Goal: Find specific page/section: Find specific page/section

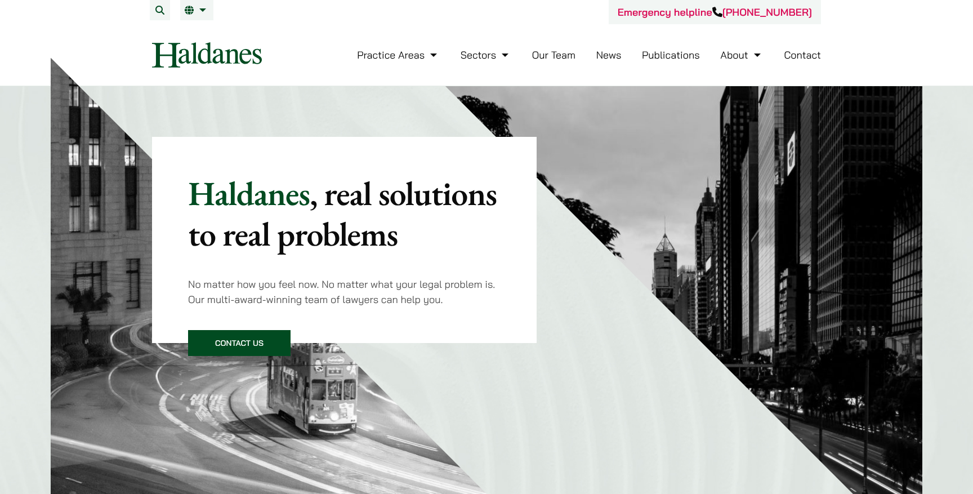
click at [930, 124] on div "Haldanes , real solutions to real problems No matter how you feel now. No matte…" at bounding box center [486, 323] width 973 height 475
click at [544, 57] on link "Our Team" at bounding box center [553, 54] width 43 height 13
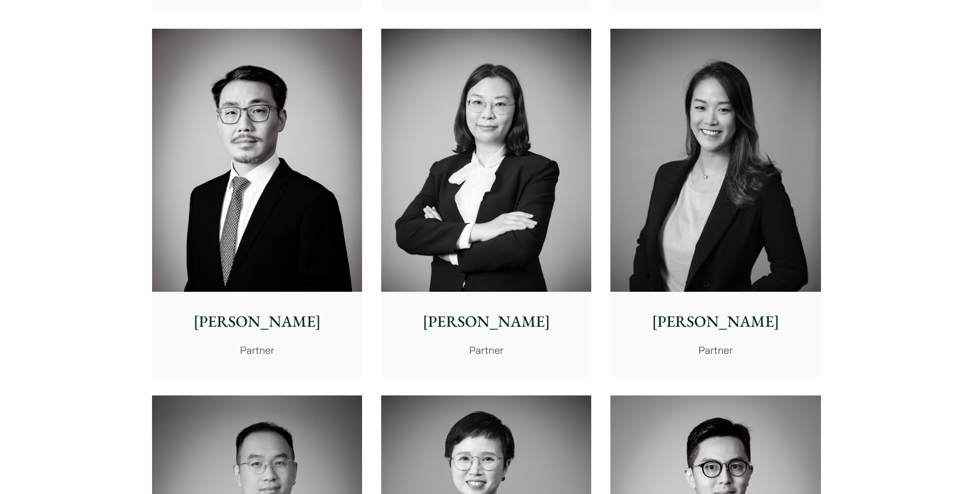
scroll to position [1751, 0]
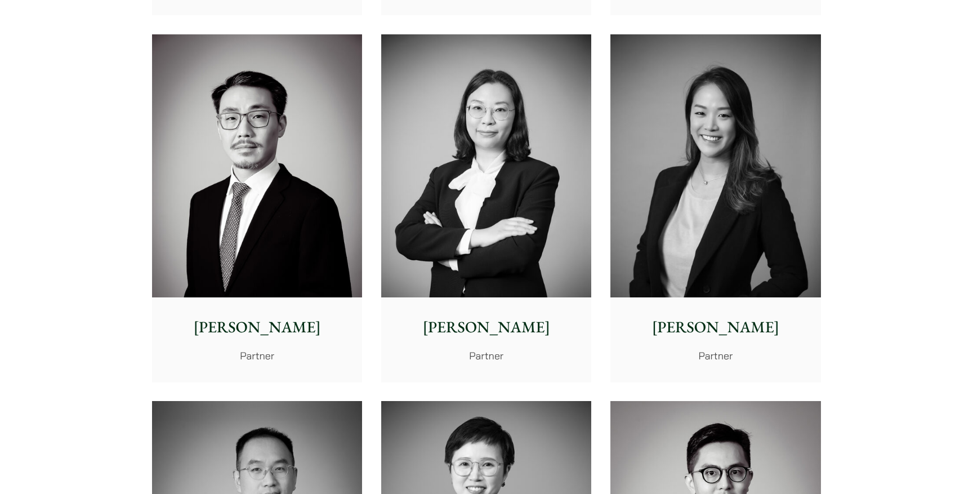
click at [295, 164] on img at bounding box center [257, 165] width 210 height 263
